Goal: Task Accomplishment & Management: Use online tool/utility

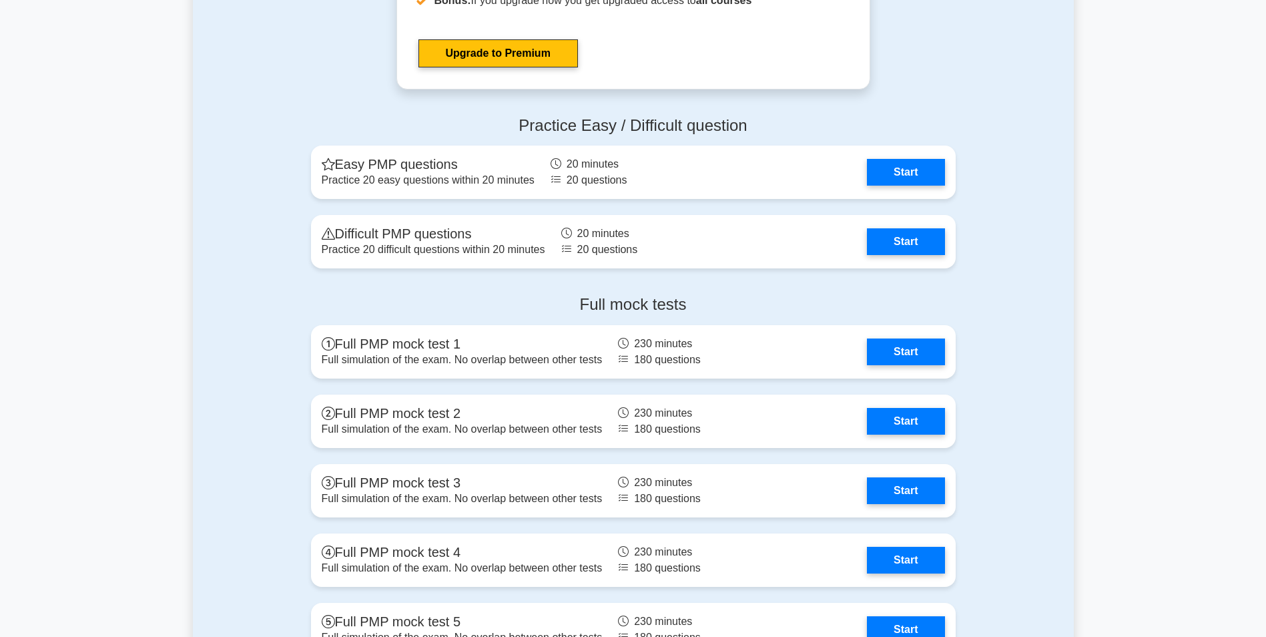
scroll to position [3551, 0]
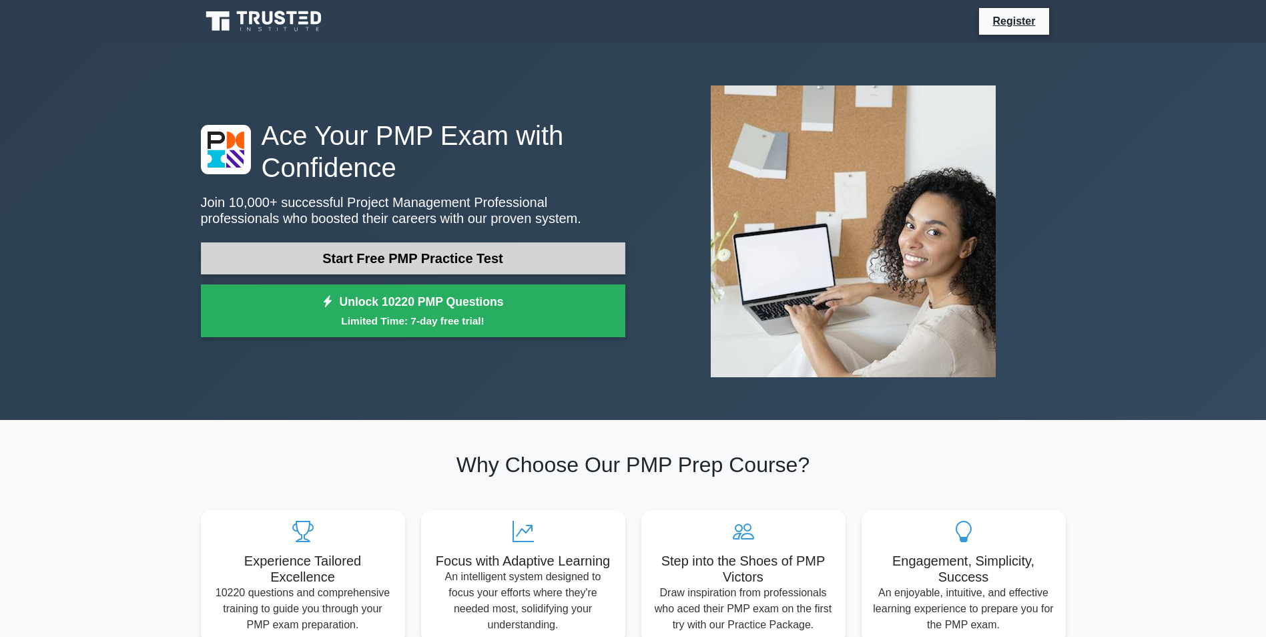
click at [489, 254] on link "Start Free PMP Practice Test" at bounding box center [413, 258] width 425 height 32
click at [390, 258] on link "Start Free PMP Practice Test" at bounding box center [413, 258] width 425 height 32
